Goal: Check status

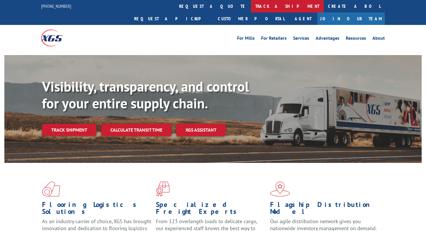
click at [251, 11] on link "track a shipment" at bounding box center [287, 6] width 73 height 12
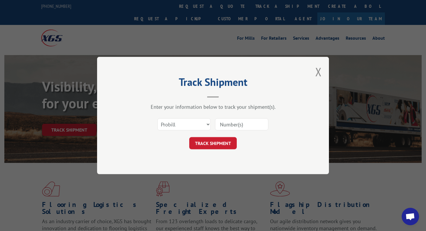
click at [221, 126] on input at bounding box center [241, 124] width 53 height 12
paste input "532561585"
type input "532561585"
click at [192, 125] on select "Select category... Probill BOL PO" at bounding box center [183, 124] width 53 height 12
select select "bol"
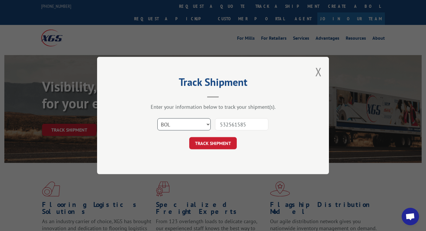
click at [157, 118] on select "Select category... Probill BOL PO" at bounding box center [183, 124] width 53 height 12
click at [204, 146] on button "TRACK SHIPMENT" at bounding box center [213, 143] width 48 height 12
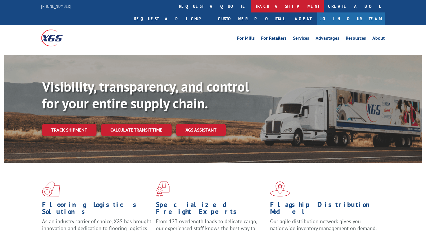
click at [251, 9] on link "track a shipment" at bounding box center [287, 6] width 73 height 12
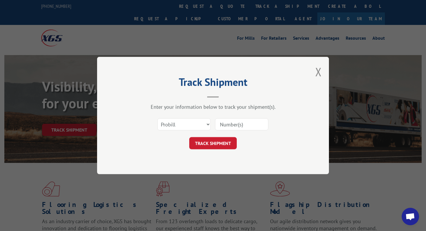
click at [226, 120] on input at bounding box center [241, 124] width 53 height 12
paste input "1761109"
type input "1761109"
click button "TRACK SHIPMENT" at bounding box center [213, 143] width 48 height 12
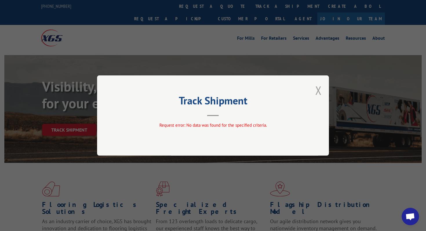
click at [320, 90] on button "Close modal" at bounding box center [318, 90] width 6 height 15
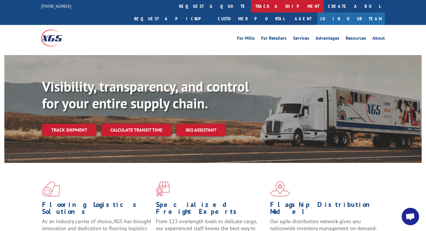
click at [251, 11] on link "track a shipment" at bounding box center [287, 6] width 73 height 12
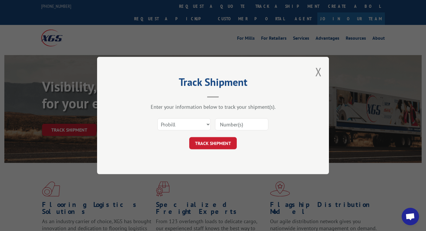
click at [247, 124] on input at bounding box center [241, 124] width 53 height 12
paste input "1761109"
type input "1761109"
click button "TRACK SHIPMENT" at bounding box center [213, 143] width 48 height 12
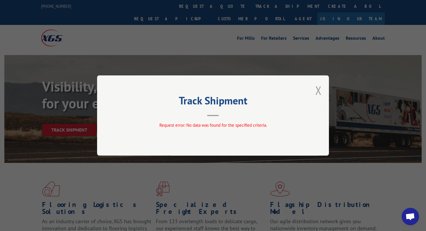
click at [316, 92] on button "Close modal" at bounding box center [318, 90] width 6 height 15
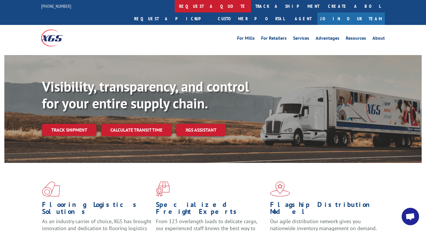
click at [175, 4] on link "request a quote" at bounding box center [213, 6] width 76 height 12
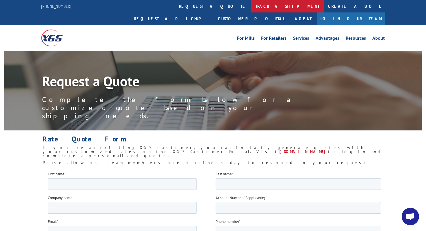
click at [251, 2] on link "track a shipment" at bounding box center [287, 6] width 73 height 12
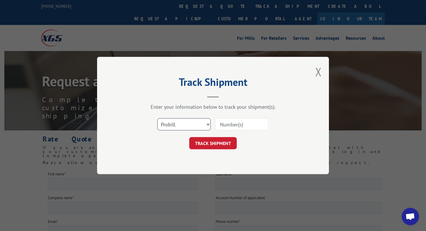
click at [195, 123] on select "Select category... Probill BOL PO" at bounding box center [183, 124] width 53 height 12
select select "bol"
click at [157, 118] on select "Select category... Probill BOL PO" at bounding box center [183, 124] width 53 height 12
click at [224, 121] on input at bounding box center [241, 124] width 53 height 12
paste input "1761109"
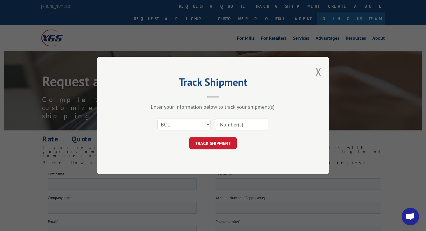
type input "1761109"
click button "TRACK SHIPMENT" at bounding box center [213, 143] width 48 height 12
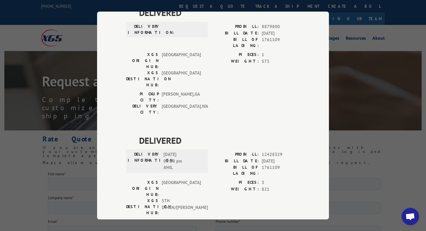
scroll to position [3, 0]
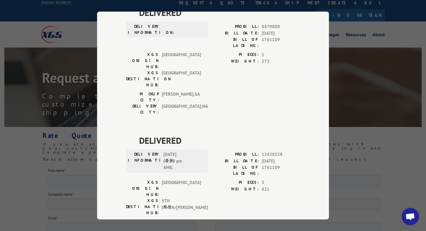
click at [72, 91] on div "Track Shipment DELIVERED DELIVERY INFORMATION: PROBILL: 8879800 BILL DATE: 04/0…" at bounding box center [213, 115] width 426 height 231
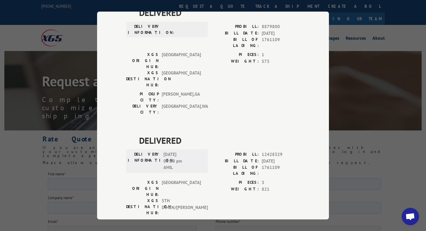
click at [367, 31] on div "Track Shipment DELIVERED DELIVERY INFORMATION: PROBILL: 8879800 BILL DATE: 04/0…" at bounding box center [213, 115] width 426 height 231
click at [84, 40] on div "Track Shipment DELIVERED DELIVERY INFORMATION: PROBILL: 8879800 BILL DATE: 04/0…" at bounding box center [213, 115] width 426 height 231
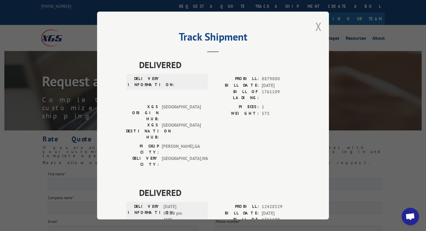
click at [320, 23] on button "Close modal" at bounding box center [318, 26] width 6 height 15
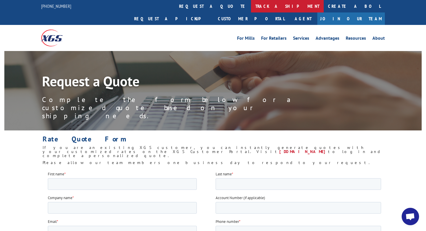
click at [251, 6] on link "track a shipment" at bounding box center [287, 6] width 73 height 12
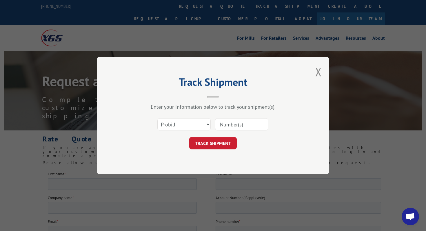
click at [223, 123] on input at bounding box center [241, 124] width 53 height 12
paste input "17611099"
type input "17611099"
click button "TRACK SHIPMENT" at bounding box center [213, 143] width 48 height 12
